Goal: Transaction & Acquisition: Purchase product/service

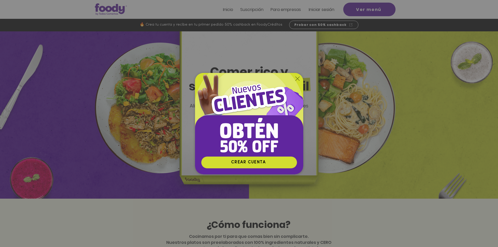
click at [289, 80] on img "Nuevos suscriptores 50% off" at bounding box center [249, 114] width 108 height 83
click at [293, 79] on img "Nuevos suscriptores 50% off" at bounding box center [249, 114] width 108 height 83
click at [298, 78] on icon "Volver al sitio" at bounding box center [297, 79] width 4 height 4
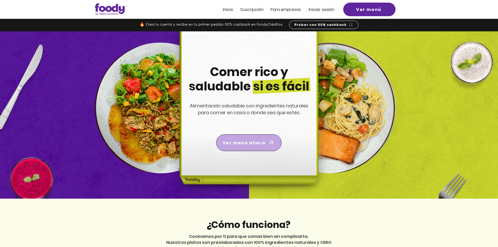
click at [256, 142] on span "Ver menú ahora" at bounding box center [244, 143] width 43 height 7
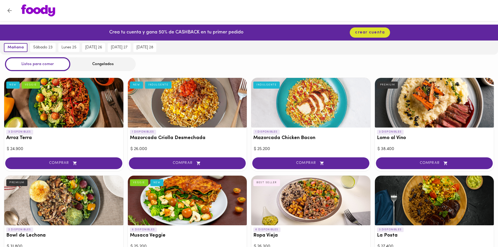
click at [99, 66] on div "Congelados" at bounding box center [102, 64] width 65 height 14
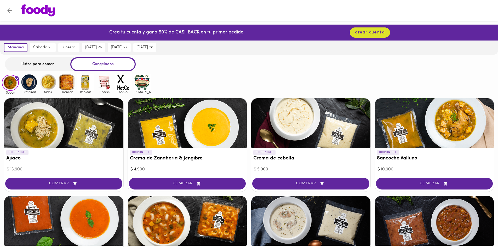
click at [43, 63] on div "Listos para comer" at bounding box center [37, 64] width 65 height 14
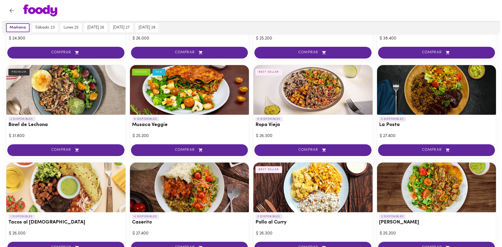
scroll to position [131, 0]
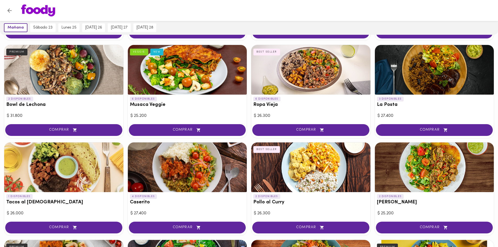
click at [298, 80] on div at bounding box center [310, 70] width 119 height 50
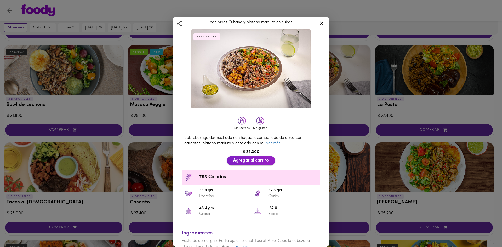
scroll to position [20, 0]
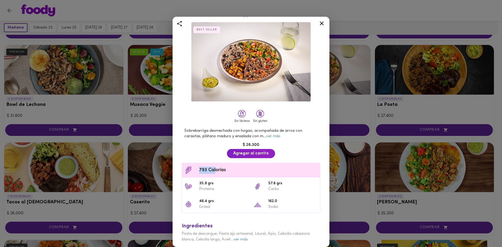
drag, startPoint x: 199, startPoint y: 168, endPoint x: 215, endPoint y: 167, distance: 16.0
click at [215, 167] on span "793 Calorías" at bounding box center [258, 170] width 118 height 7
click at [239, 167] on span "793 Calorías" at bounding box center [258, 170] width 118 height 7
click at [245, 238] on link "ver más" at bounding box center [240, 240] width 14 height 4
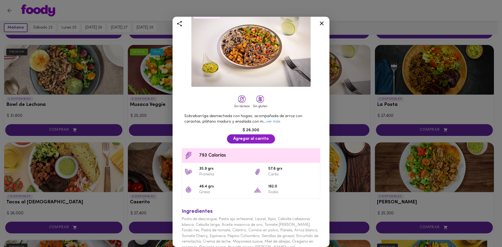
scroll to position [43, 0]
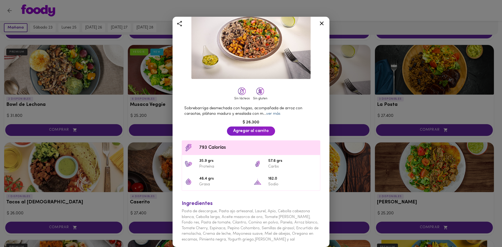
click at [270, 112] on link "ver más" at bounding box center [273, 114] width 14 height 4
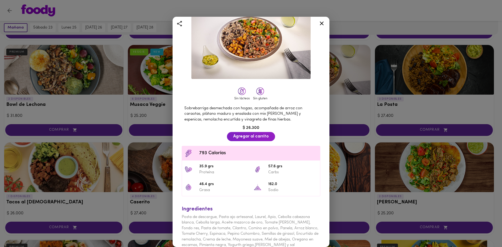
click at [140, 126] on div "Ropa Vieja con Arroz Cubano y platano maduro en cubos BEST SELLER Sin lácteos S…" at bounding box center [251, 123] width 502 height 247
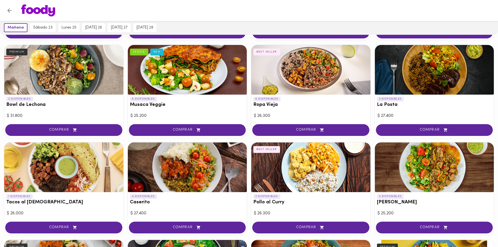
click at [153, 200] on h3 "Caserito" at bounding box center [187, 202] width 115 height 5
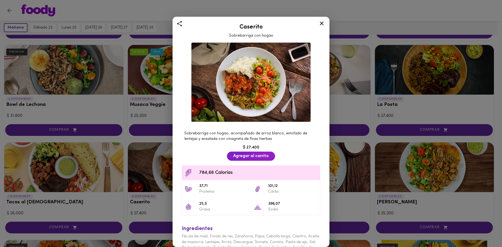
click at [324, 24] on icon at bounding box center [321, 23] width 7 height 7
